Goal: Task Accomplishment & Management: Complete application form

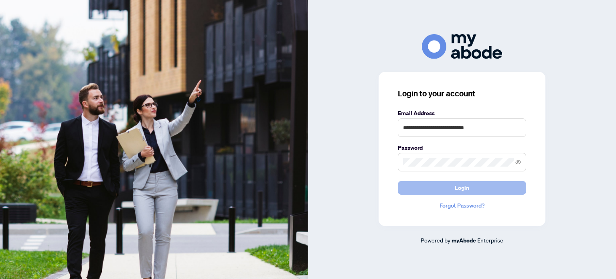
click at [462, 187] on span "Login" at bounding box center [462, 187] width 14 height 13
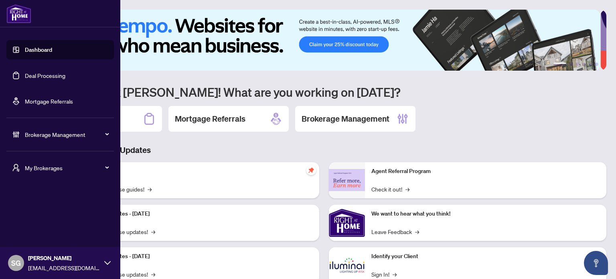
click at [61, 77] on link "Deal Processing" at bounding box center [45, 75] width 41 height 7
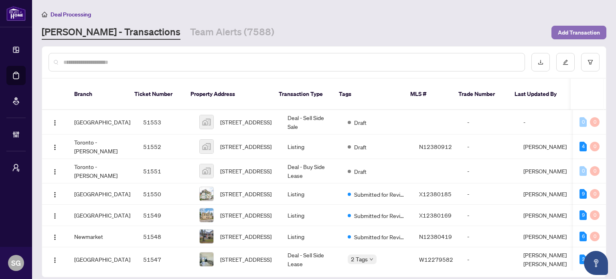
click at [575, 32] on span "Add Transaction" at bounding box center [579, 32] width 42 height 13
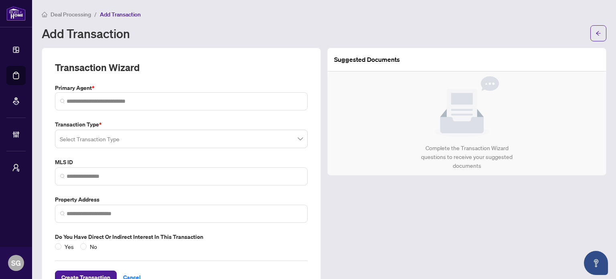
click at [201, 143] on input "search" at bounding box center [178, 140] width 236 height 18
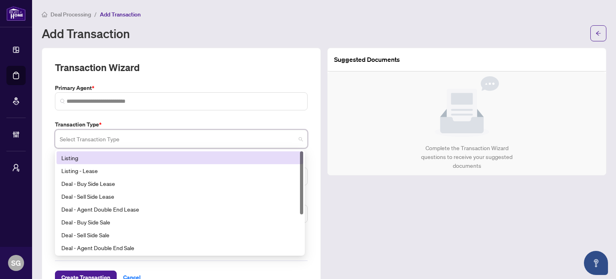
click at [201, 143] on input "search" at bounding box center [178, 140] width 236 height 18
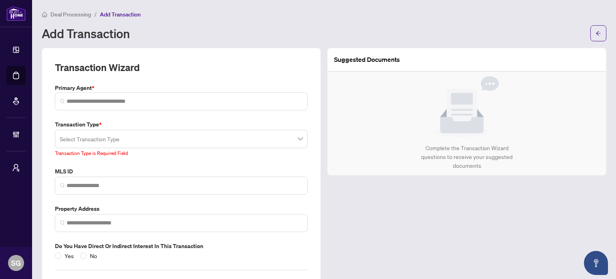
click at [352, 205] on div "Suggested Documents Complete the Transaction Wizard questions to receive your s…" at bounding box center [467, 177] width 286 height 259
click at [121, 136] on input "search" at bounding box center [178, 140] width 236 height 18
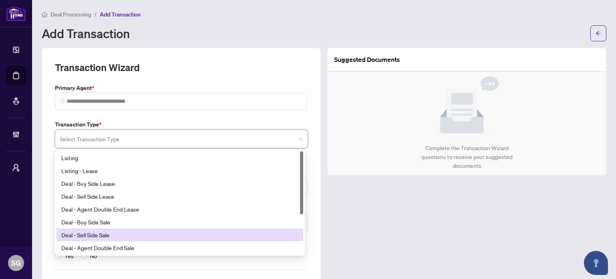
click at [116, 234] on div "Deal - Sell Side Sale" at bounding box center [179, 234] width 237 height 9
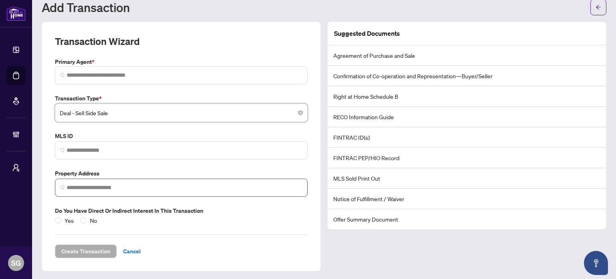
scroll to position [26, 0]
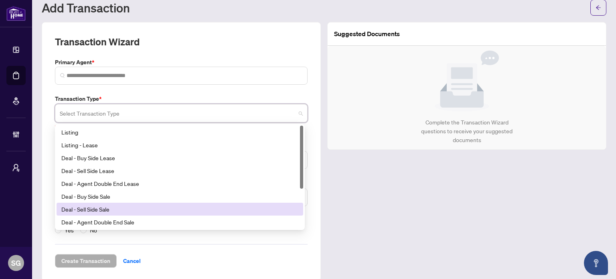
click at [288, 114] on input "search" at bounding box center [178, 115] width 236 height 18
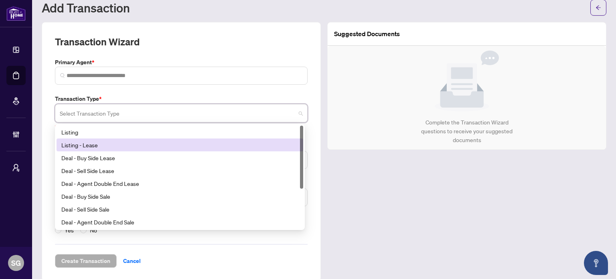
click at [110, 142] on div "Listing - Lease" at bounding box center [179, 144] width 237 height 9
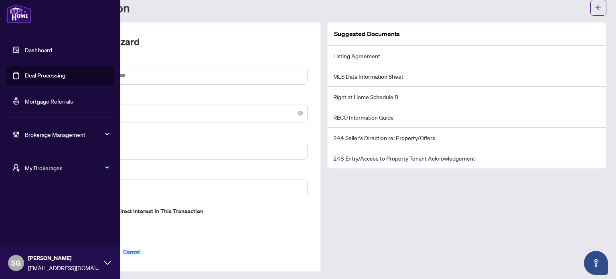
click at [28, 47] on link "Dashboard" at bounding box center [38, 49] width 27 height 7
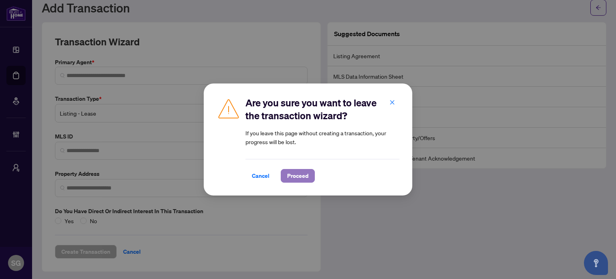
click at [302, 174] on span "Proceed" at bounding box center [297, 175] width 21 height 13
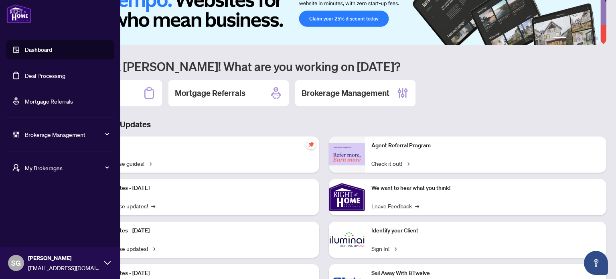
click at [45, 169] on span "My Brokerages" at bounding box center [66, 167] width 83 height 9
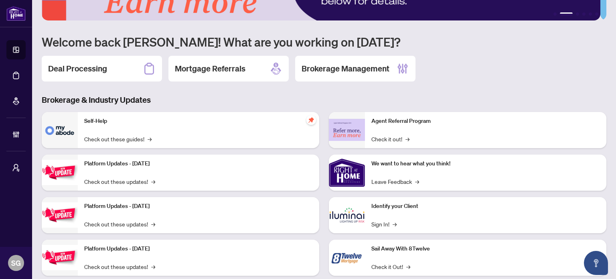
scroll to position [49, 0]
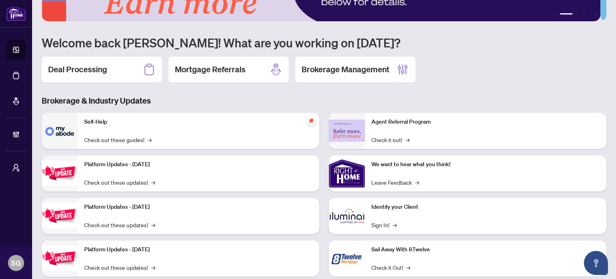
click at [253, 136] on div "Self-Help Check out these guides! →" at bounding box center [199, 131] width 242 height 36
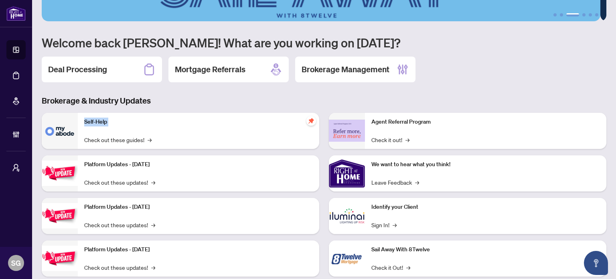
click at [253, 136] on div "Self-Help Check out these guides! →" at bounding box center [199, 131] width 242 height 36
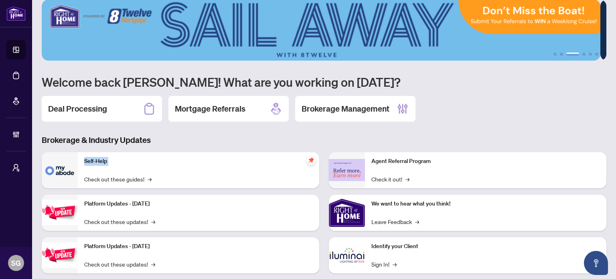
scroll to position [0, 0]
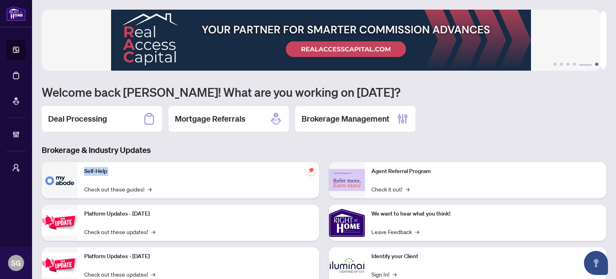
click at [595, 64] on button "6" at bounding box center [596, 64] width 3 height 3
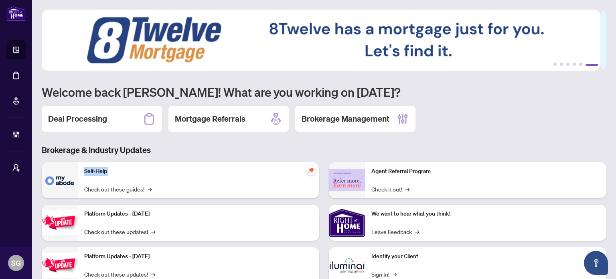
click at [591, 64] on button "6" at bounding box center [592, 64] width 13 height 3
click at [579, 64] on button "5" at bounding box center [580, 64] width 3 height 3
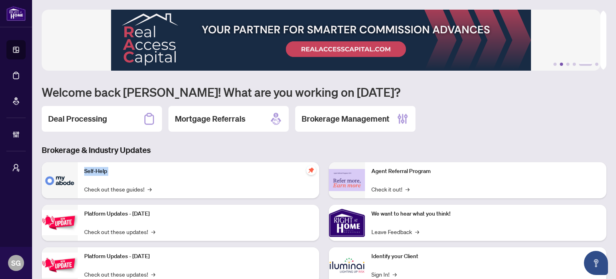
click at [560, 65] on button "2" at bounding box center [561, 64] width 3 height 3
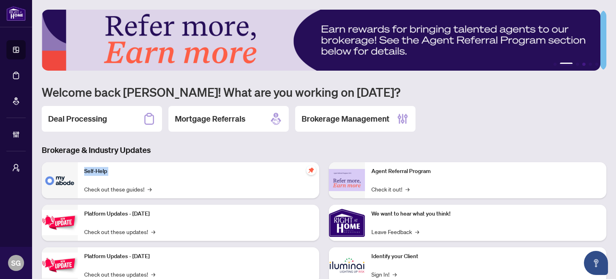
click at [583, 63] on button "4" at bounding box center [584, 64] width 3 height 3
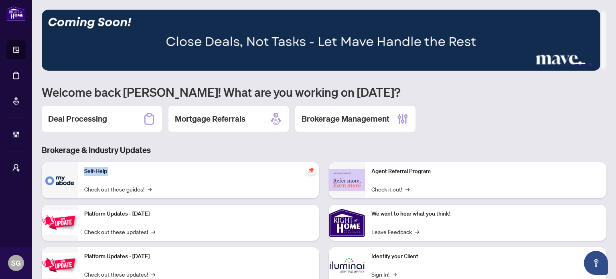
click at [589, 64] on button "5" at bounding box center [590, 64] width 3 height 3
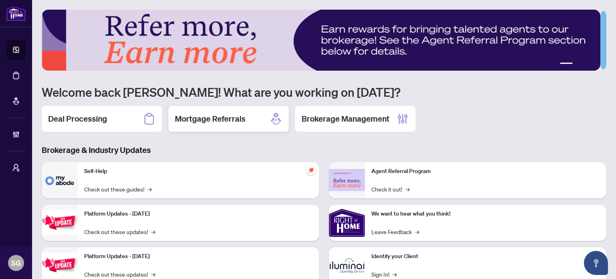
click at [223, 120] on h2 "Mortgage Referrals" at bounding box center [210, 118] width 71 height 11
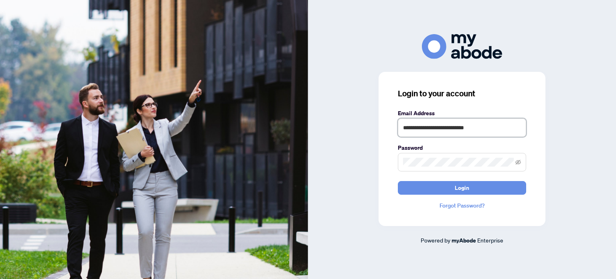
drag, startPoint x: 510, startPoint y: 127, endPoint x: 242, endPoint y: 167, distance: 270.6
click at [242, 167] on div "**********" at bounding box center [308, 139] width 616 height 279
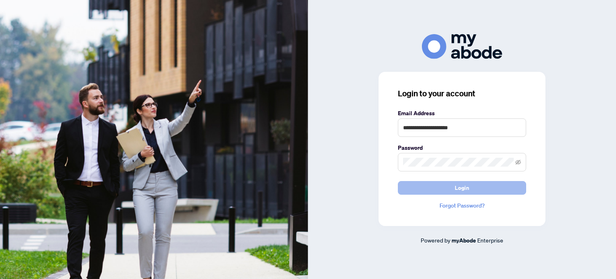
click at [446, 188] on button "Login" at bounding box center [462, 188] width 128 height 14
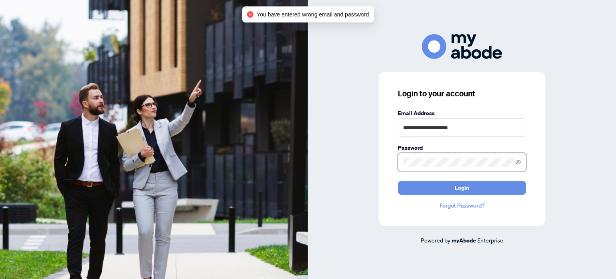
click at [345, 155] on div "**********" at bounding box center [462, 139] width 308 height 210
click at [398, 181] on button "Login" at bounding box center [462, 188] width 128 height 14
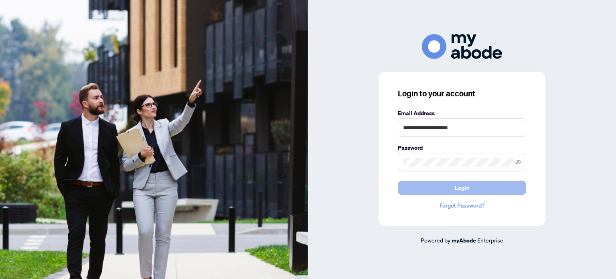
click at [475, 185] on button "Login" at bounding box center [462, 188] width 128 height 14
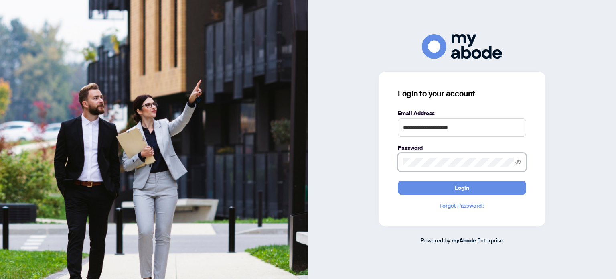
click at [377, 165] on div "**********" at bounding box center [462, 139] width 308 height 210
drag, startPoint x: 478, startPoint y: 130, endPoint x: 360, endPoint y: 124, distance: 117.3
click at [360, 124] on div "**********" at bounding box center [462, 139] width 308 height 210
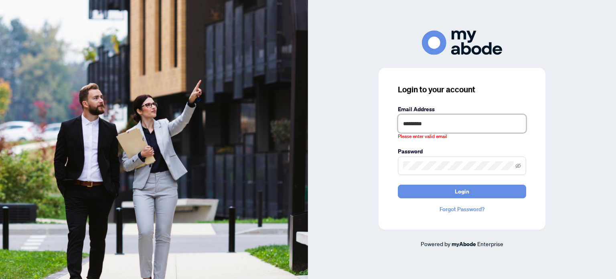
type input "**********"
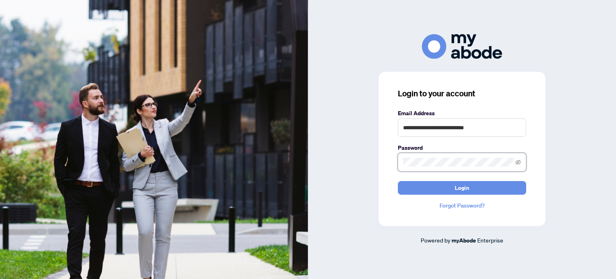
click at [331, 183] on div "**********" at bounding box center [462, 139] width 308 height 210
